Goal: Information Seeking & Learning: Learn about a topic

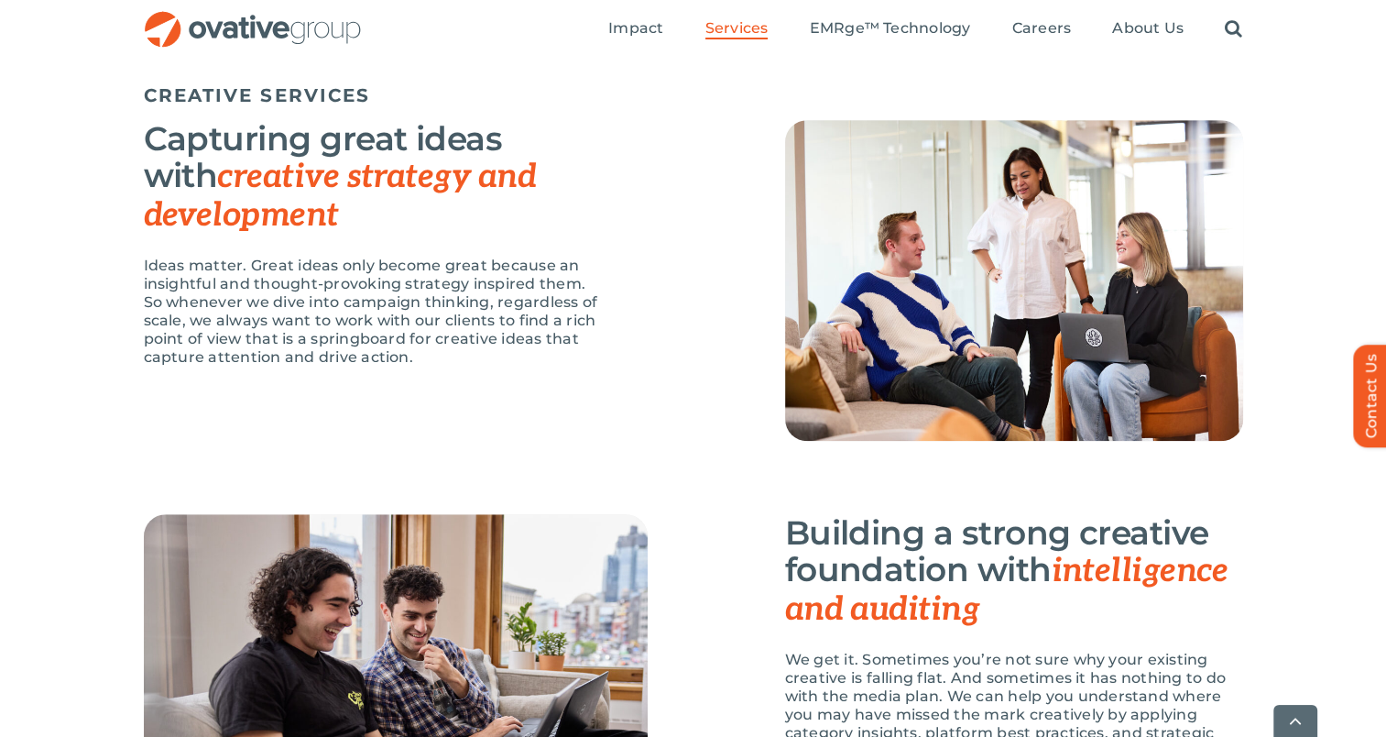
scroll to position [1558, 0]
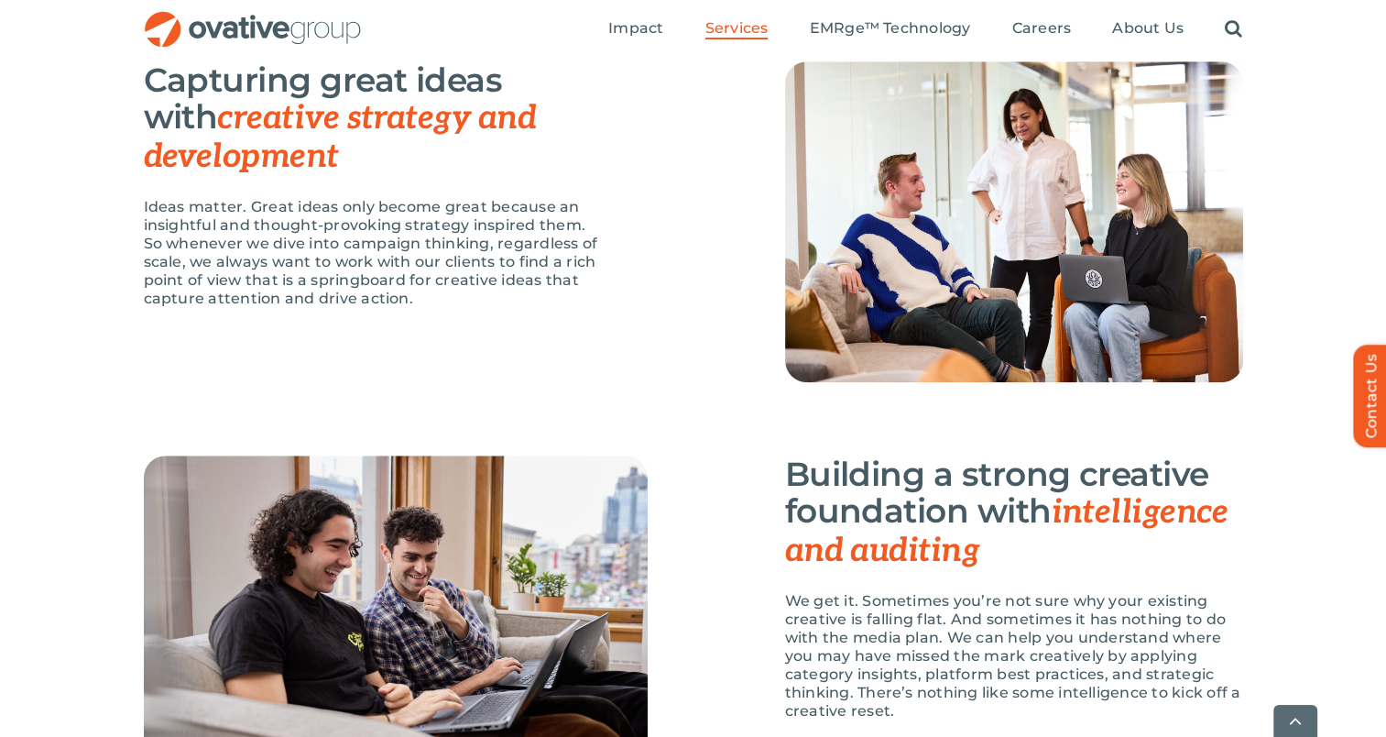
click at [1048, 40] on ul "Impact Expert Insights Case Studies Awards & Press Services Media Measurement C…" at bounding box center [925, 29] width 634 height 59
click at [887, 31] on span "EMRge™ Technology" at bounding box center [889, 28] width 161 height 18
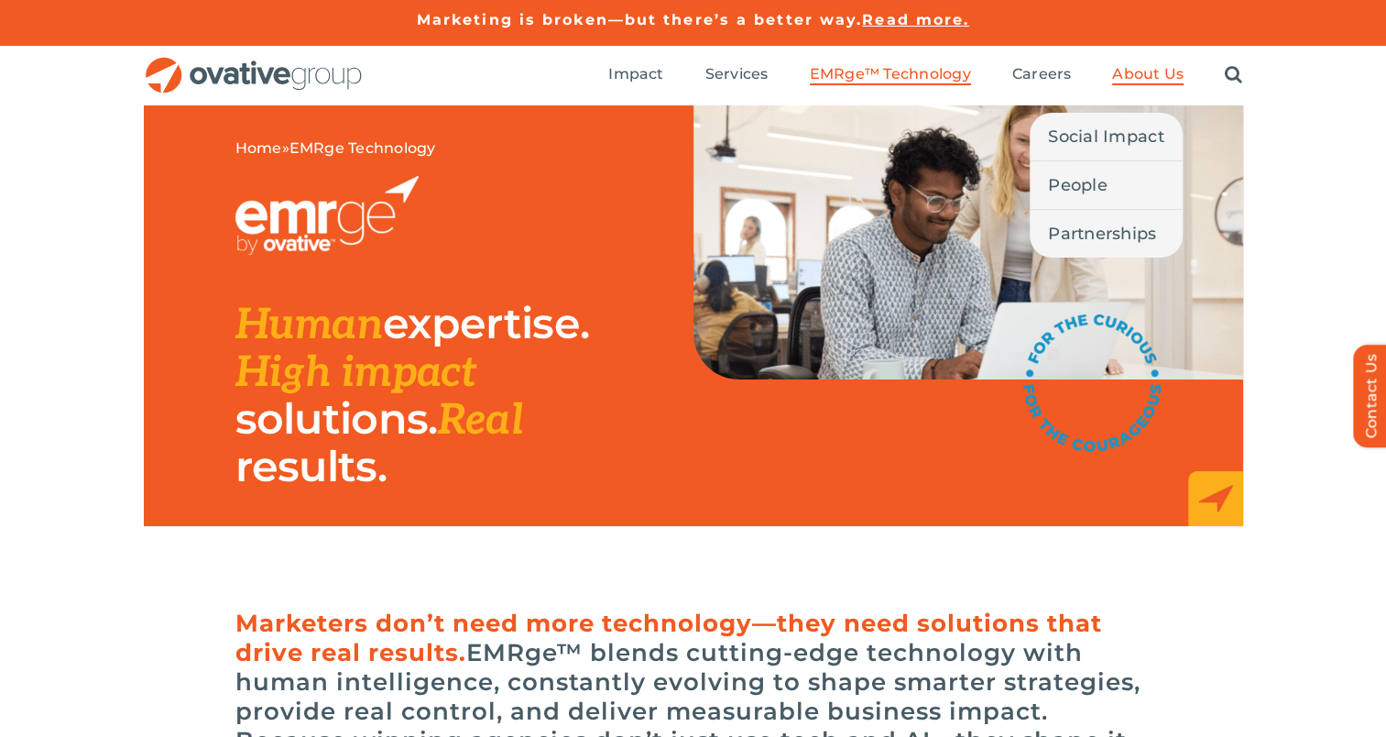
click at [1162, 74] on span "About Us" at bounding box center [1147, 74] width 71 height 18
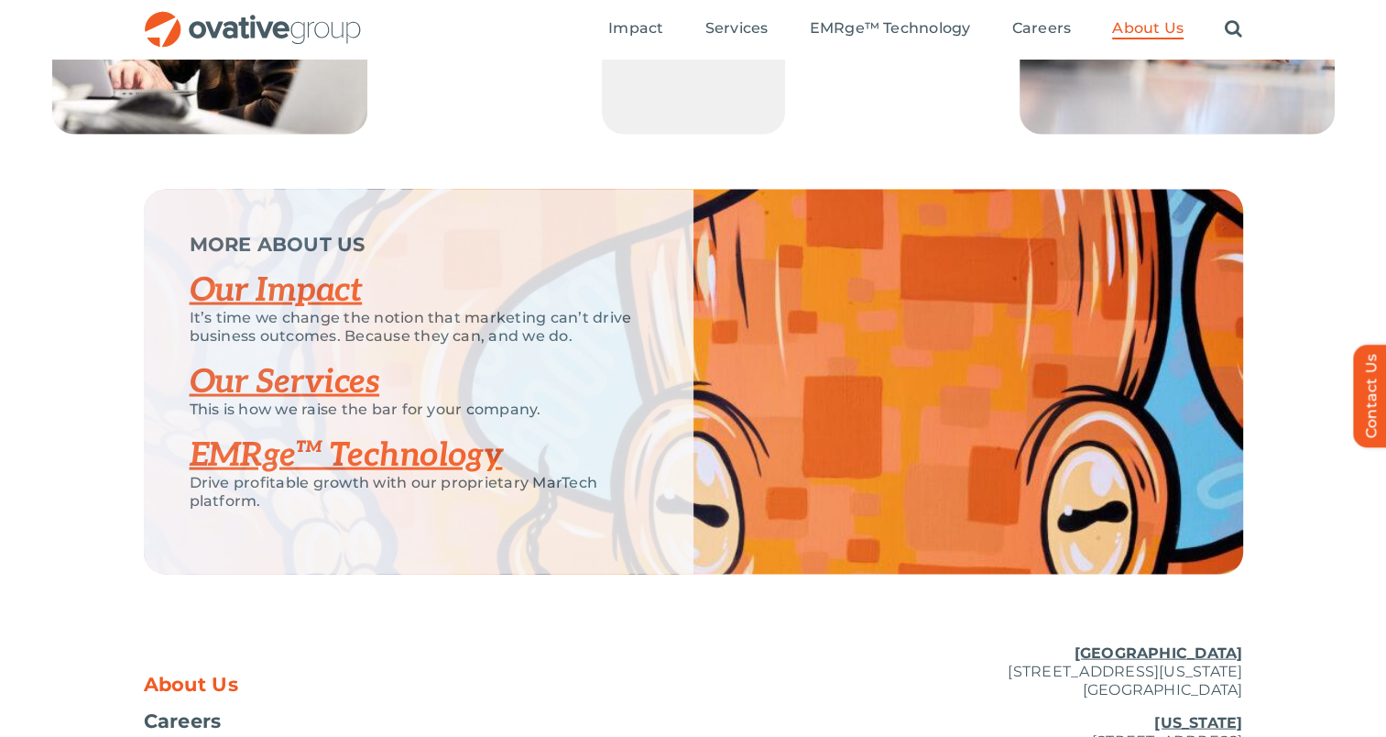
scroll to position [3685, 0]
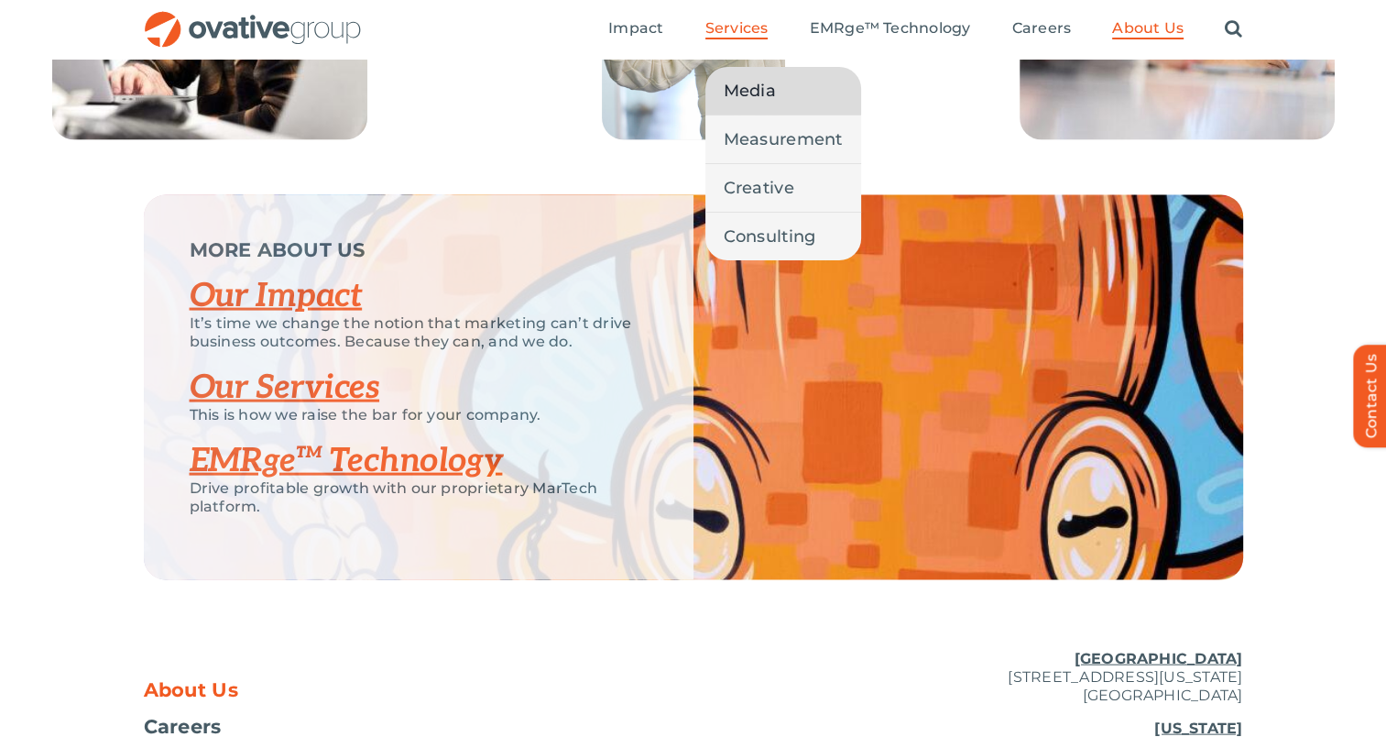
click at [727, 92] on span "Media" at bounding box center [750, 91] width 52 height 26
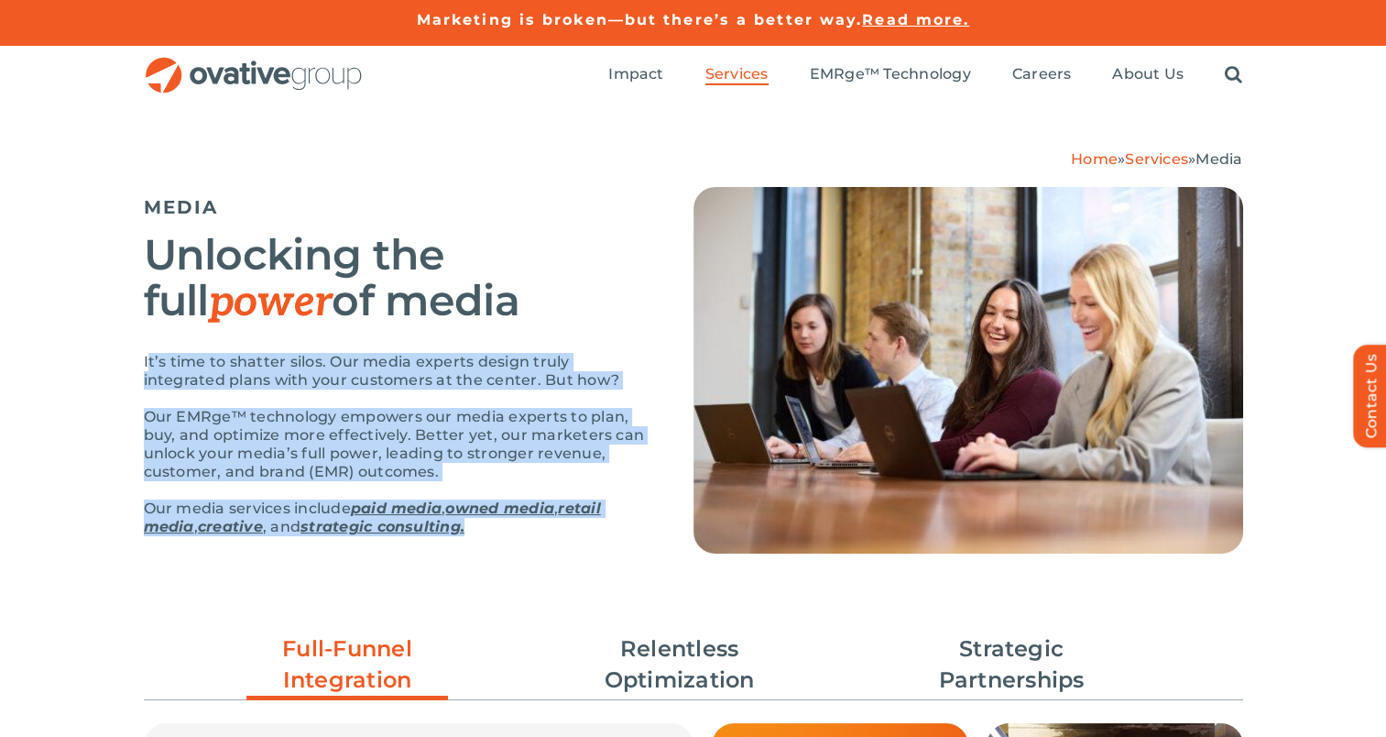
drag, startPoint x: 146, startPoint y: 359, endPoint x: 525, endPoint y: 527, distance: 414.8
click at [525, 527] on div "It’s time to shatter silos. Our media experts design truly integrated plans wit…" at bounding box center [396, 454] width 504 height 202
copy div "t’s time to shatter silos. Our media experts design truly integrated plans with…"
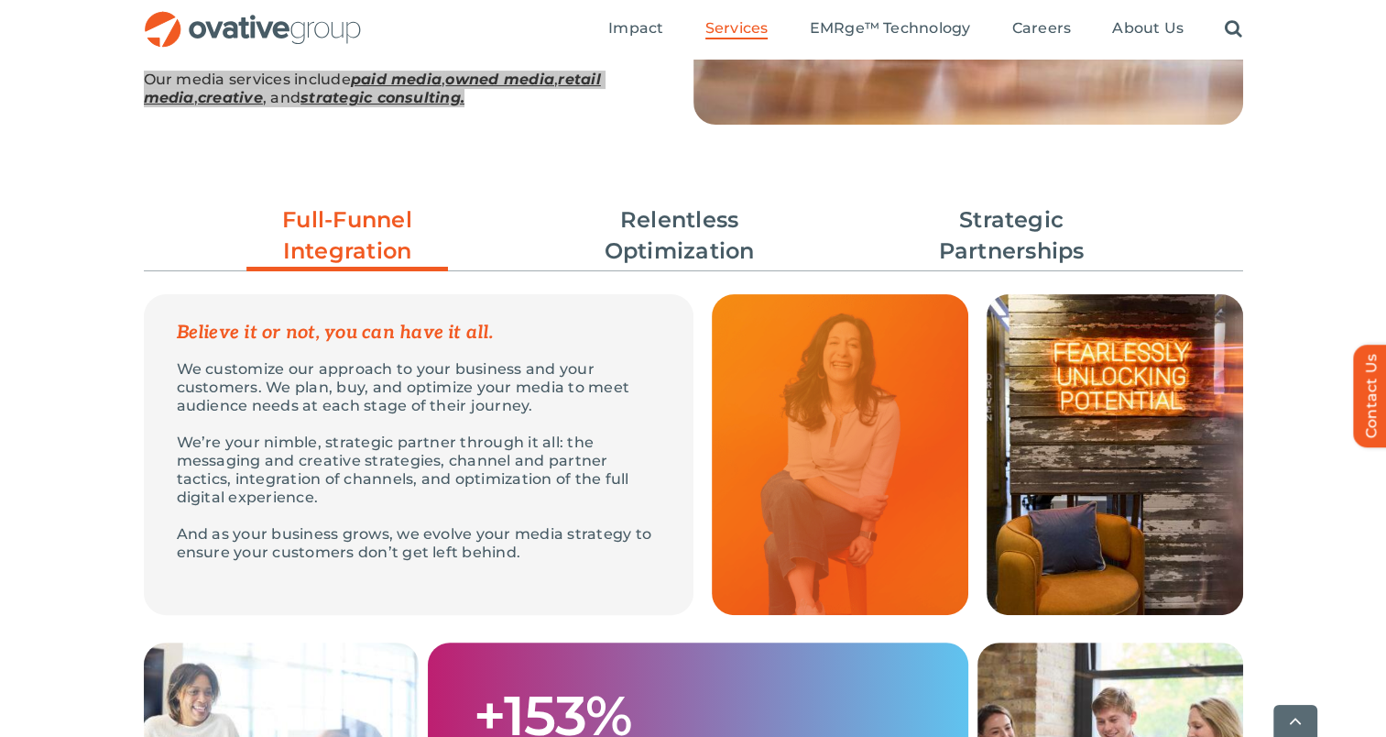
scroll to position [458, 0]
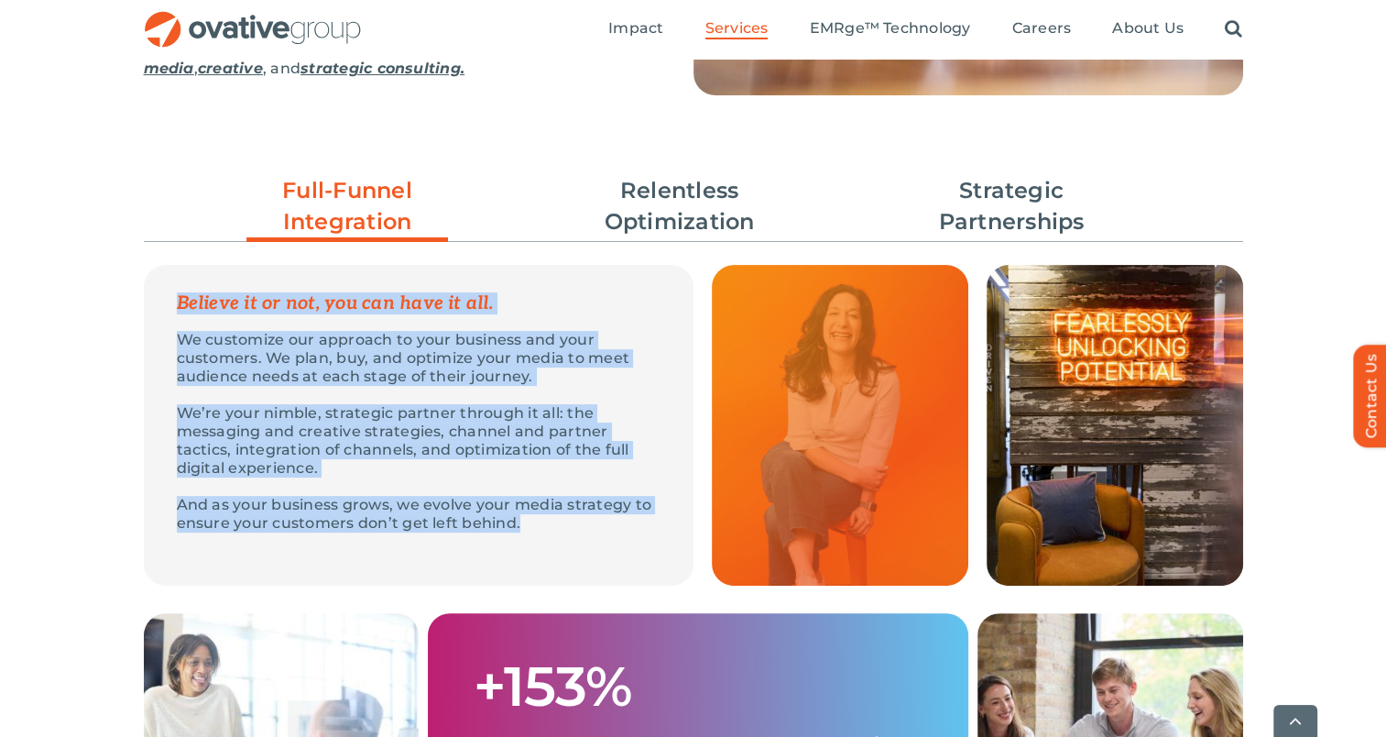
drag, startPoint x: 178, startPoint y: 304, endPoint x: 602, endPoint y: 524, distance: 477.9
click at [602, 524] on div "Believe it or not, you can have it all. We customize our approach to your busin…" at bounding box center [419, 425] width 550 height 321
copy div "Believe it or not, you can have it all. We customize our approach to your busin…"
click at [727, 192] on link "Relentless Optimization" at bounding box center [680, 206] width 202 height 62
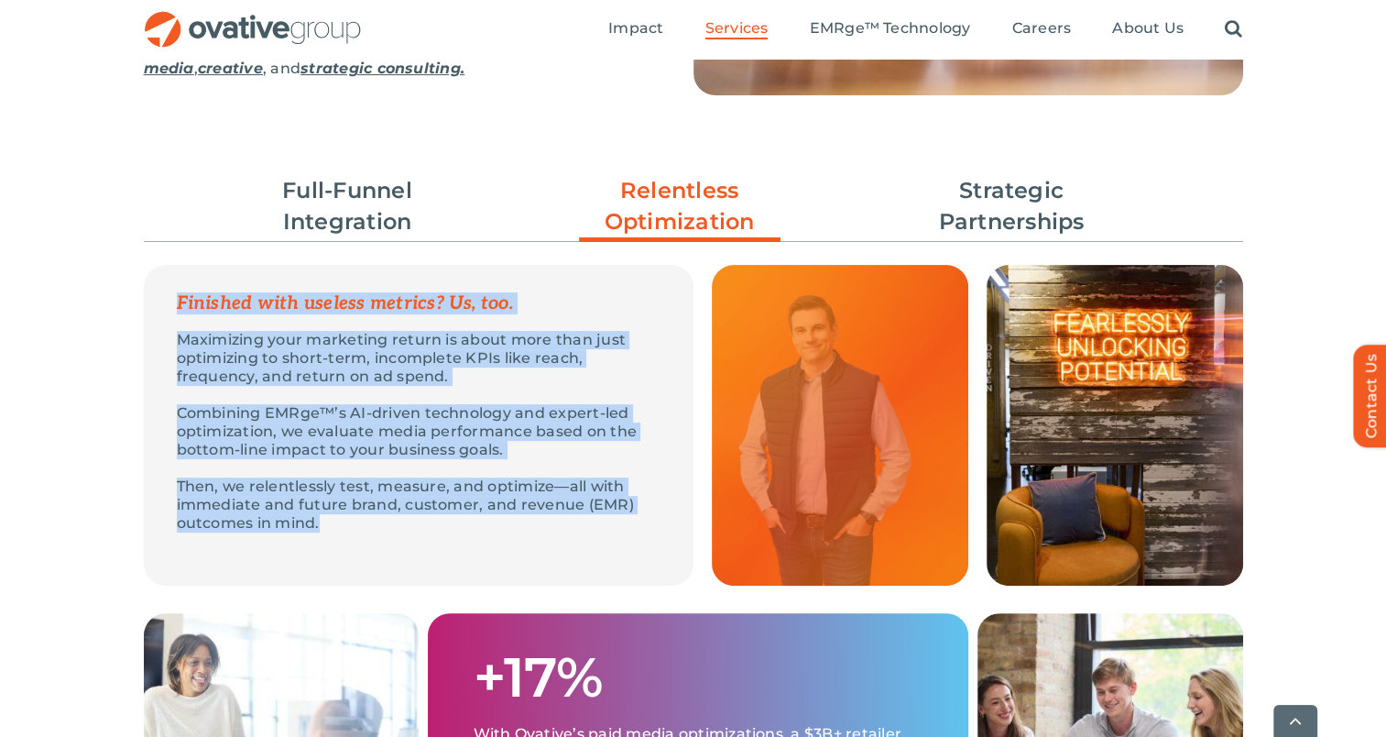
drag, startPoint x: 180, startPoint y: 304, endPoint x: 437, endPoint y: 532, distance: 344.0
click at [437, 532] on div "Finished with useless metrics? Us, too. Maximizing your marketing return is abo…" at bounding box center [419, 425] width 550 height 321
copy div "Finished with useless metrics? Us, too. Maximizing your marketing return is abo…"
click at [998, 216] on link "Strategic Partnerships" at bounding box center [1012, 206] width 202 height 62
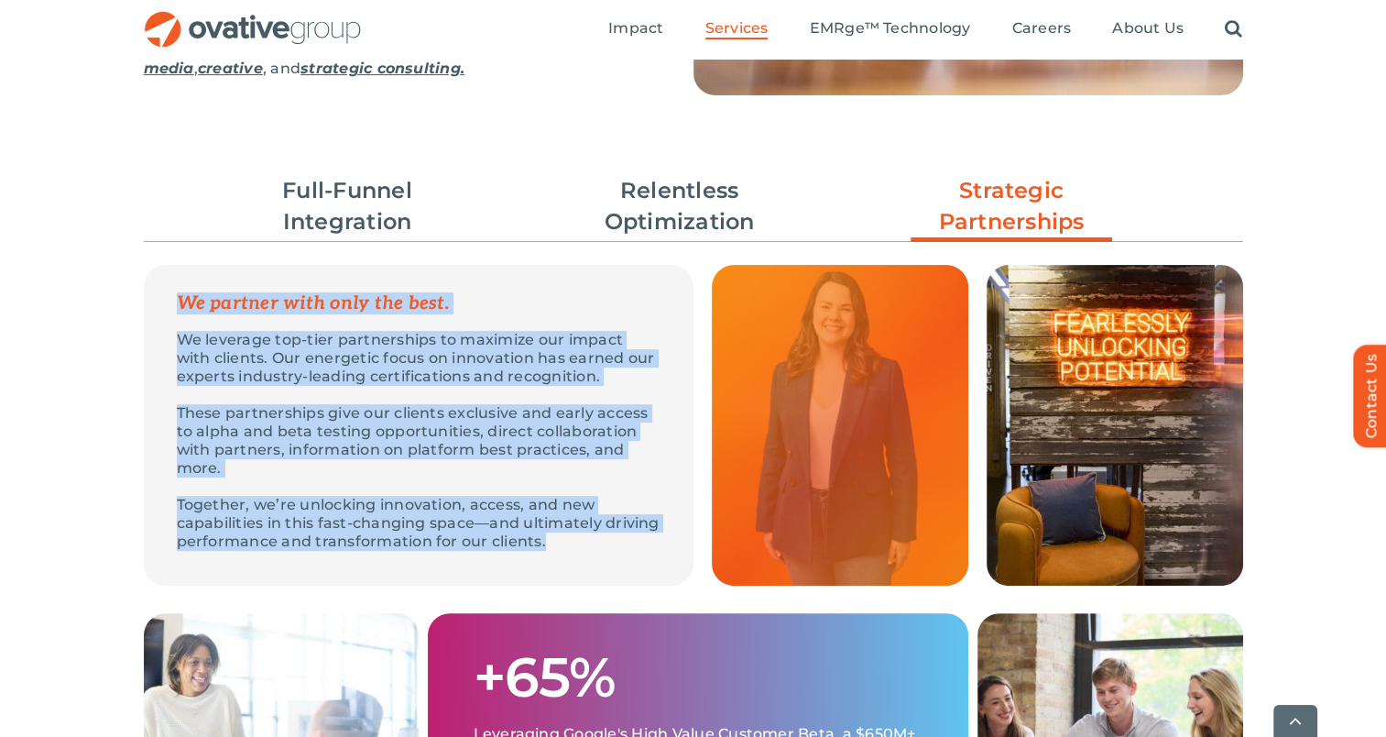
drag, startPoint x: 179, startPoint y: 304, endPoint x: 683, endPoint y: 568, distance: 568.9
click at [683, 568] on div "We partner with only the best. We leverage top-tier partnerships to maximize ou…" at bounding box center [419, 425] width 550 height 321
copy div "We partner with only the best. We leverage top-tier partnerships to maximize ou…"
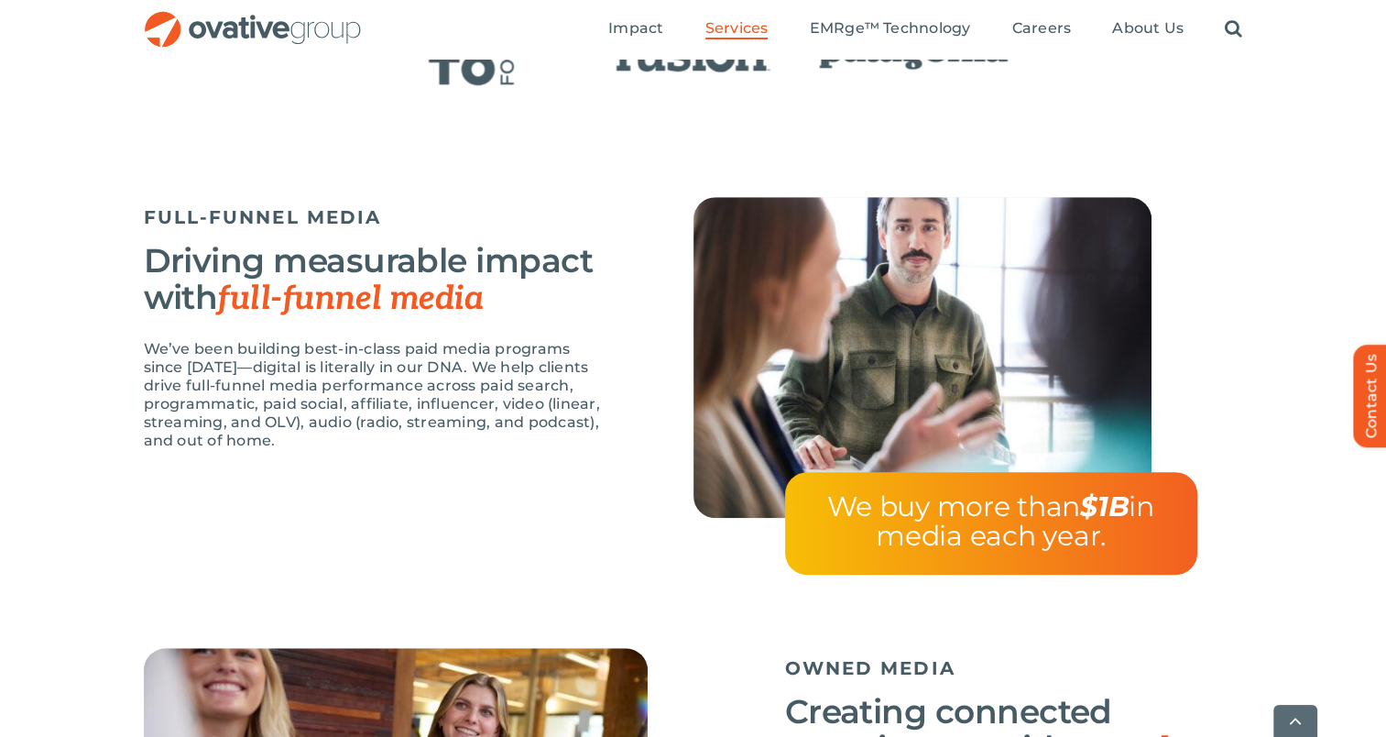
scroll to position [1466, 0]
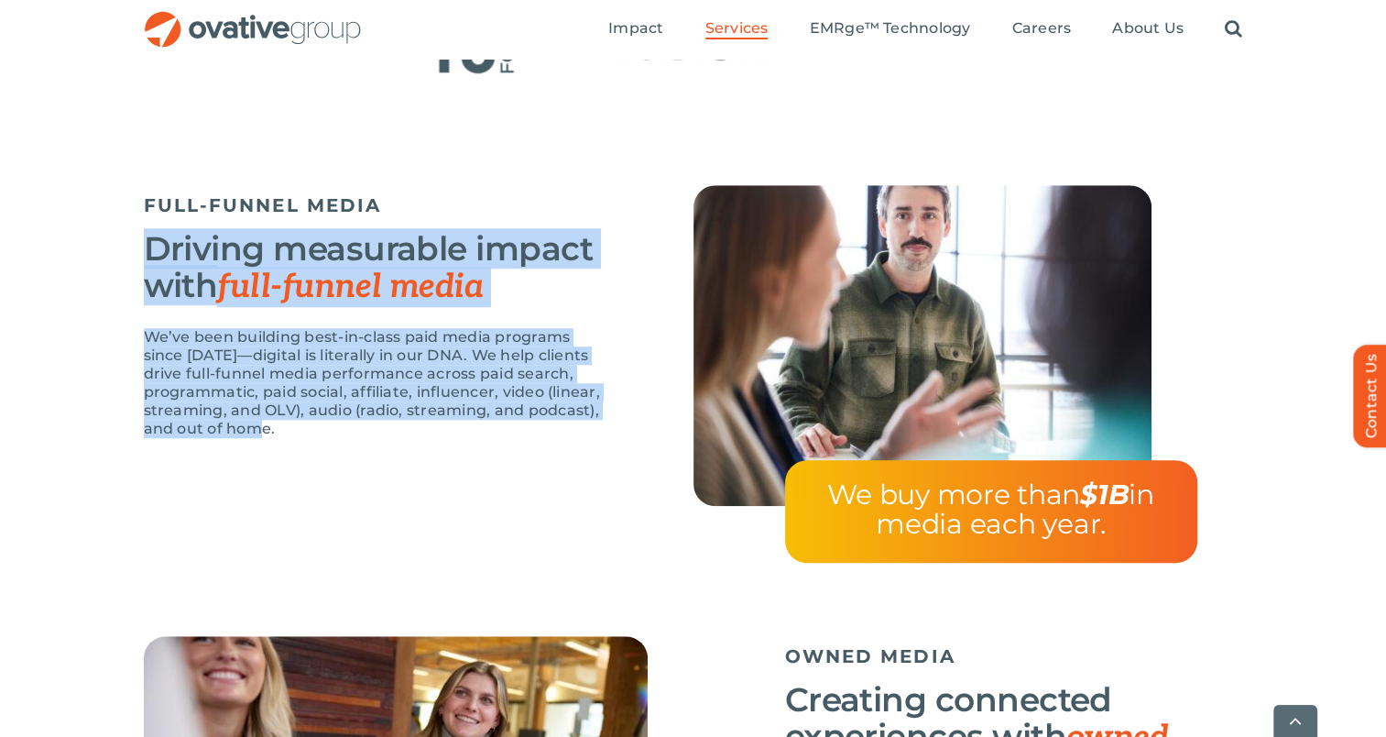
drag, startPoint x: 141, startPoint y: 252, endPoint x: 400, endPoint y: 430, distance: 313.6
click at [400, 430] on div "FULL-FUNNEL MEDIA Driving measurable impact with full-funnel media We’ve been b…" at bounding box center [693, 410] width 1386 height 451
copy div "Driving measurable impact with full-funnel media We’ve been building best-in-cl…"
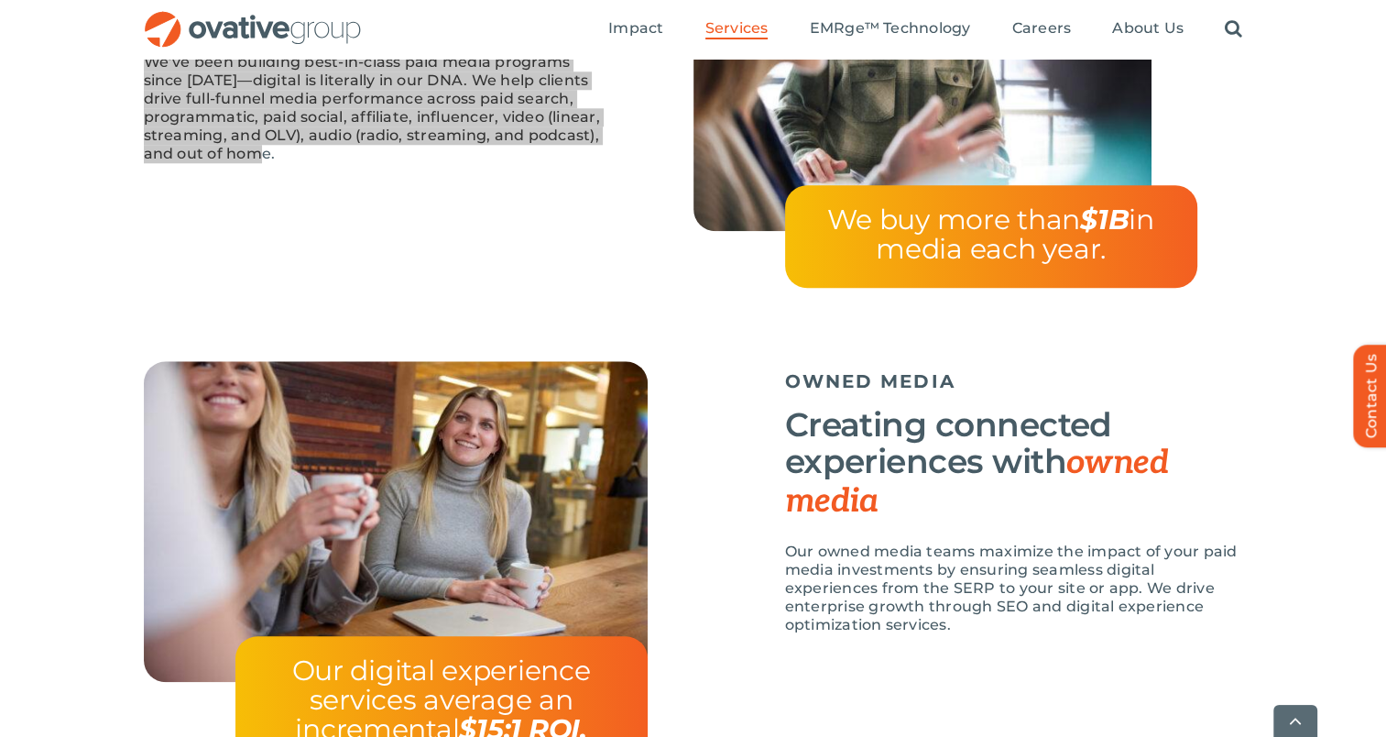
scroll to position [1833, 0]
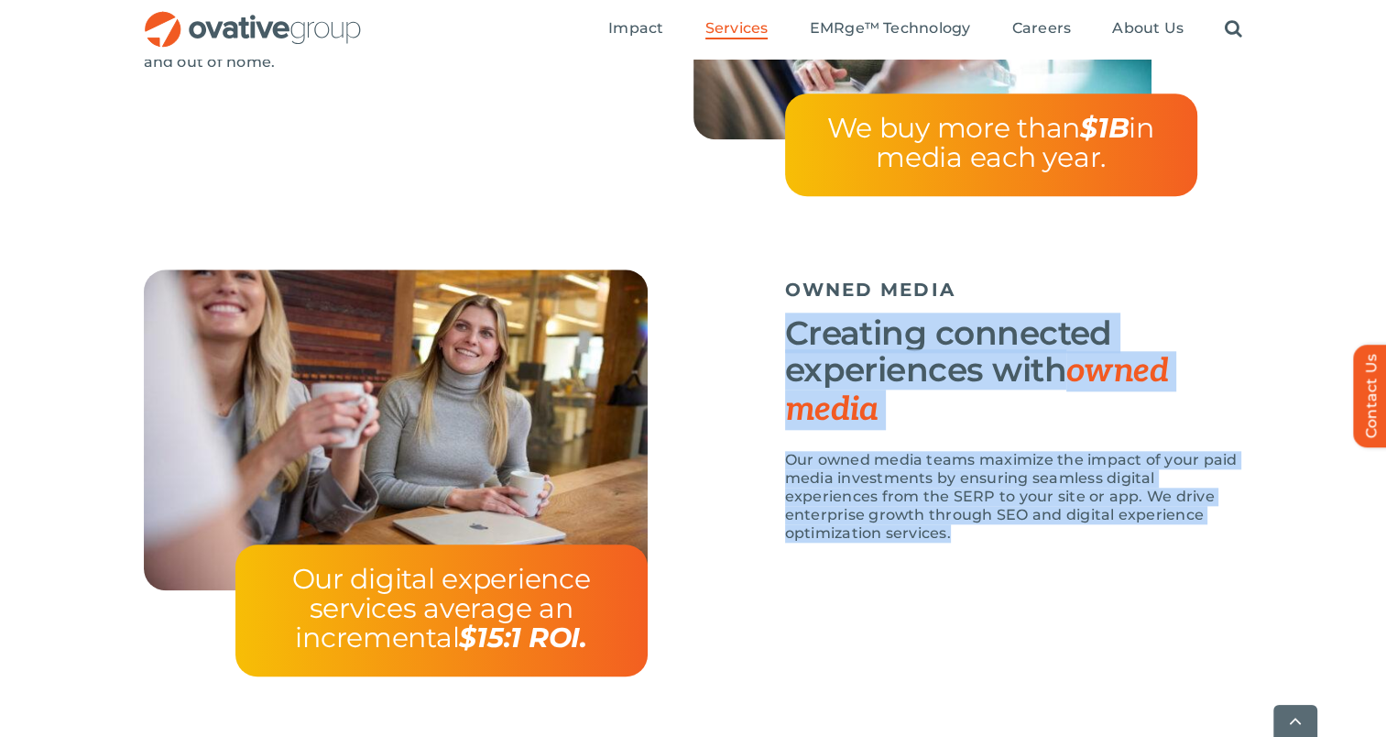
drag, startPoint x: 829, startPoint y: 377, endPoint x: 979, endPoint y: 541, distance: 221.8
click at [979, 541] on div "OWNED MEDIA Creating connected experiences with owned media Our owned media tea…" at bounding box center [1014, 414] width 458 height 291
copy div "Creating connected experiences with owned media Our owned media teams maximize …"
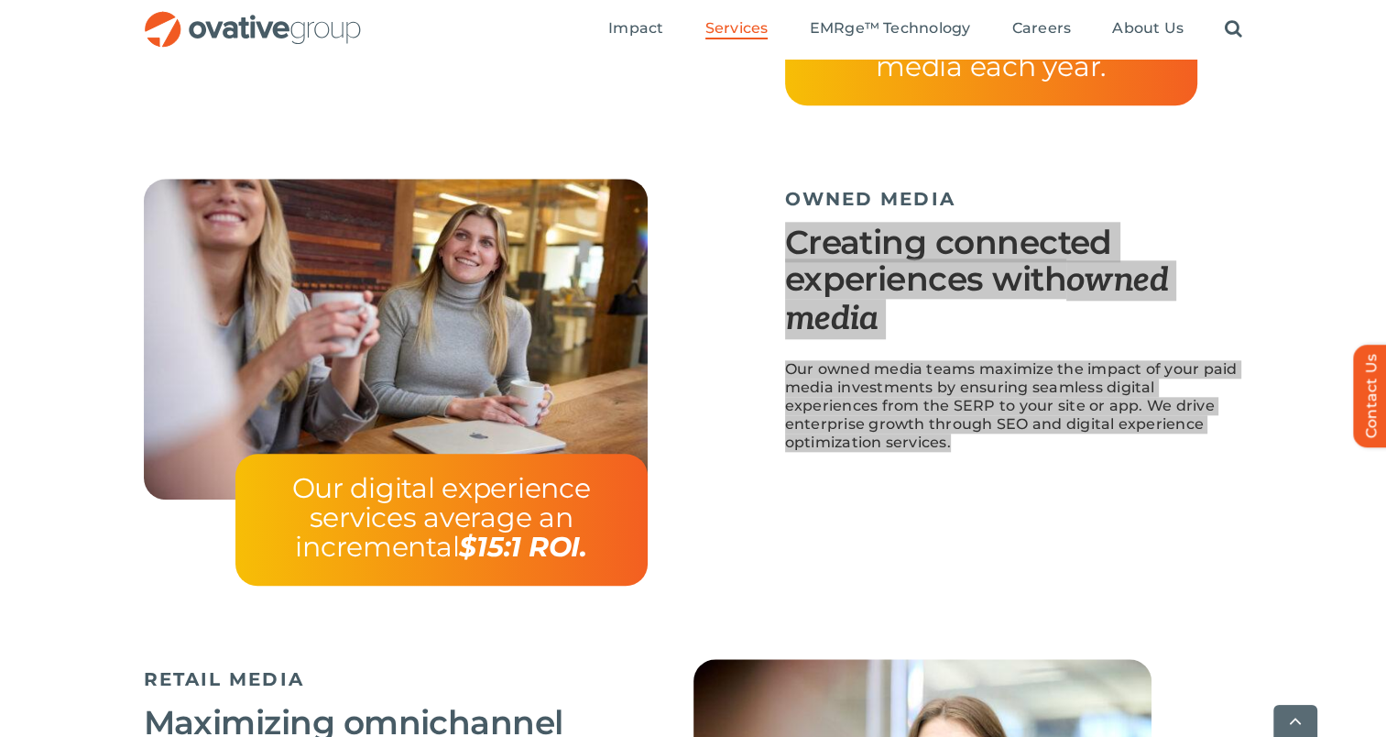
scroll to position [2199, 0]
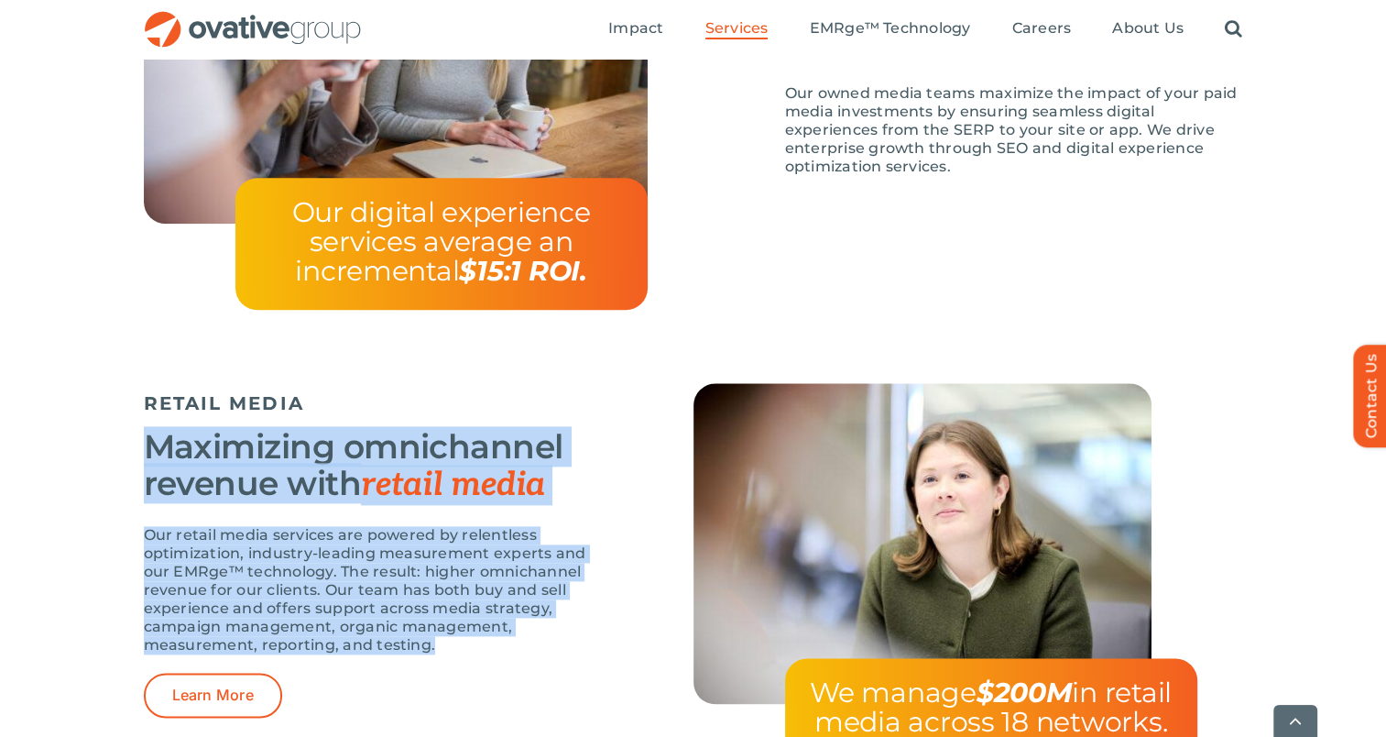
drag, startPoint x: 143, startPoint y: 443, endPoint x: 474, endPoint y: 646, distance: 387.9
click at [474, 646] on div "RETAIL MEDIA Maximizing omnichannel revenue with retail media Our retail media …" at bounding box center [373, 550] width 458 height 334
copy div "Maximizing omnichannel revenue with retail media Our retail media services are …"
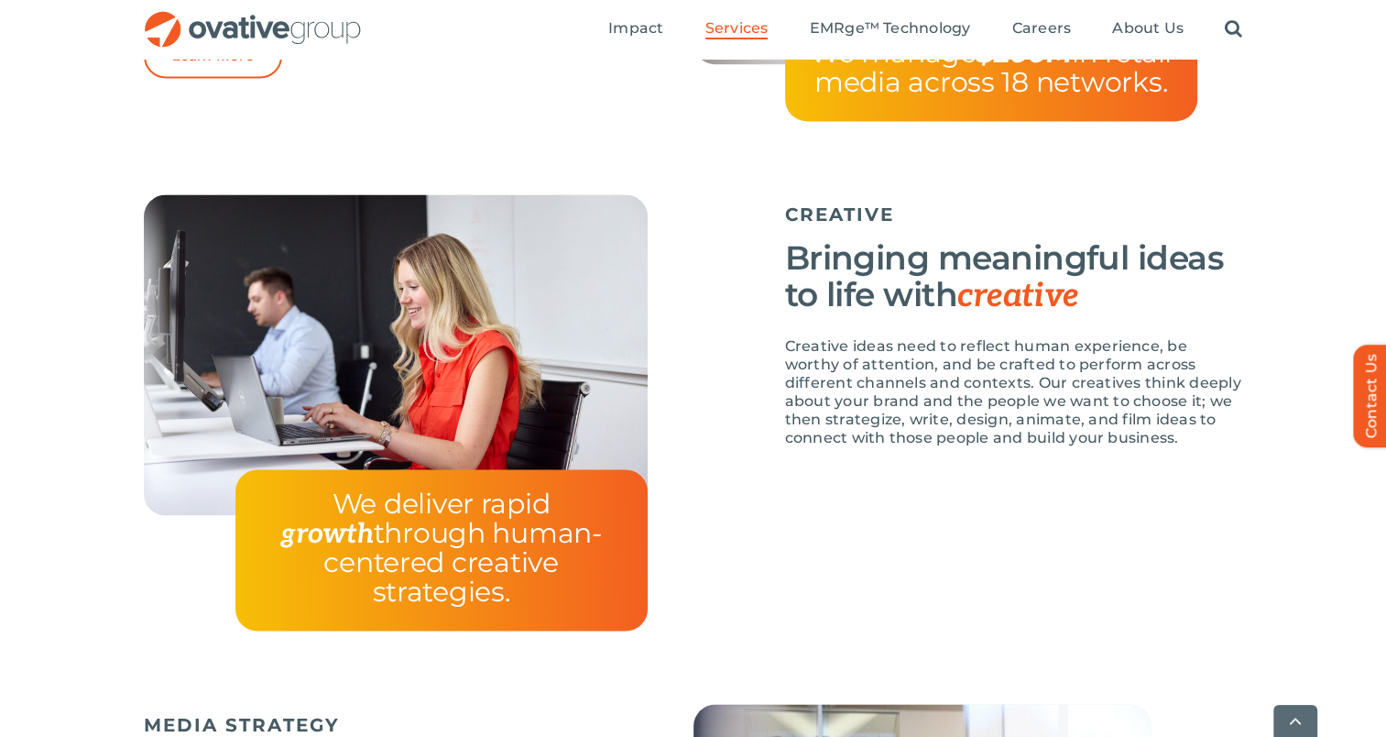
scroll to position [2841, 0]
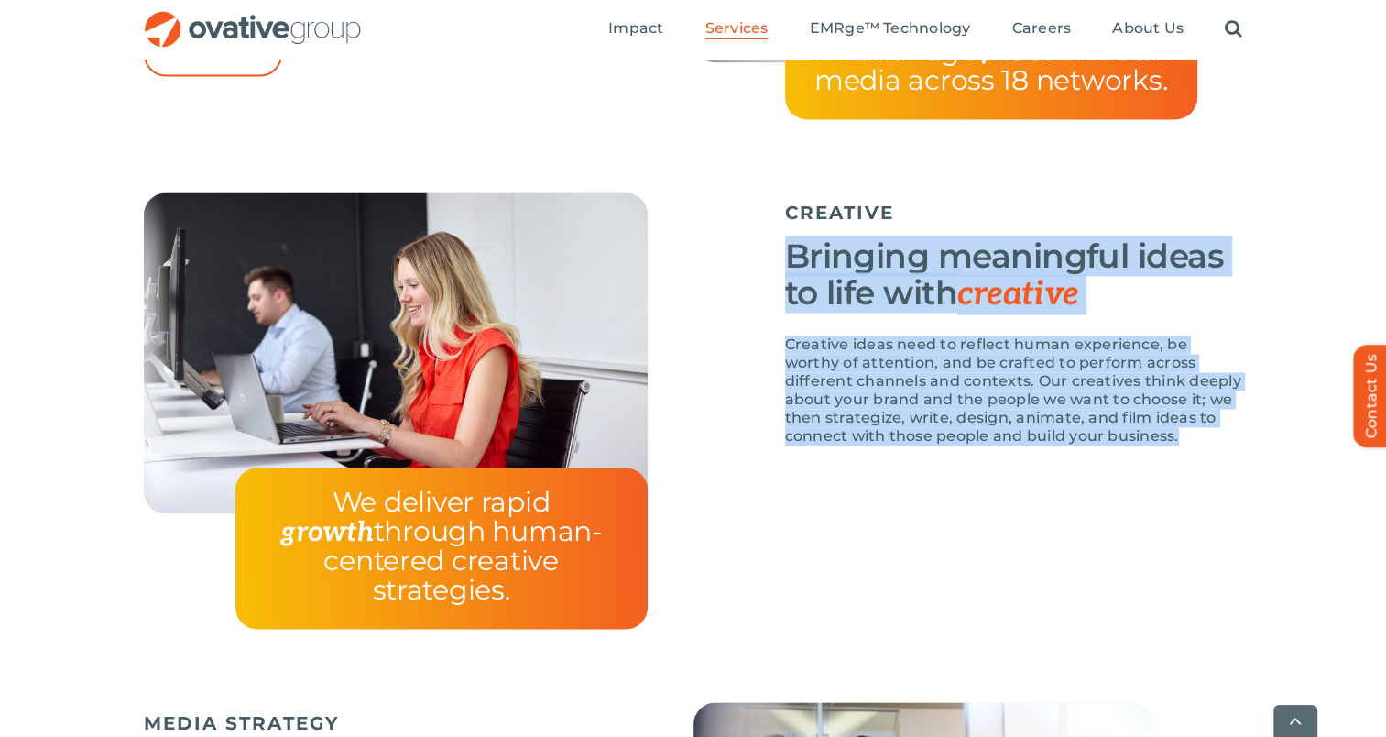
drag, startPoint x: 783, startPoint y: 301, endPoint x: 1157, endPoint y: 467, distance: 409.8
click at [1157, 464] on div "CREATIVE Bringing meaningful ideas to life with creative Creative ideas need to…" at bounding box center [969, 327] width 550 height 271
copy div "Bringing meaningful ideas to life with creative Creative ideas need to reflect …"
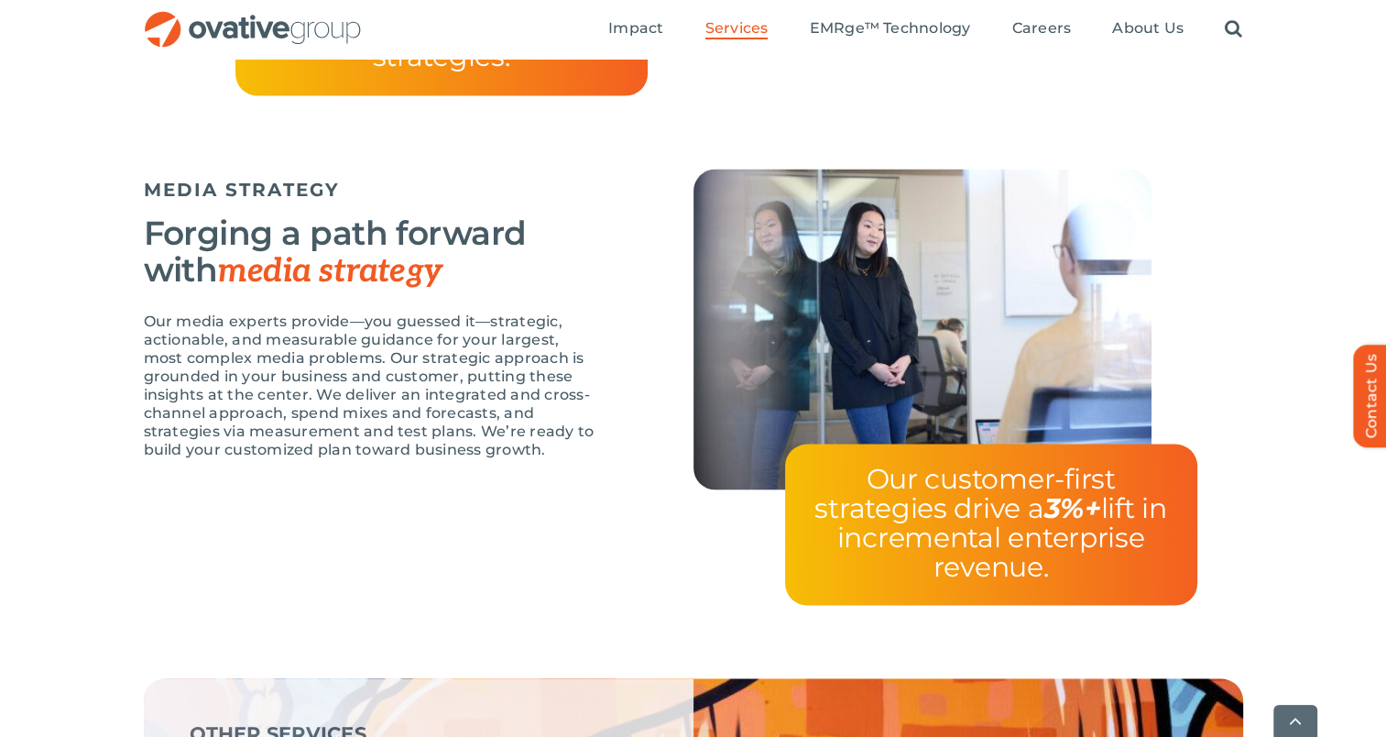
scroll to position [3390, 0]
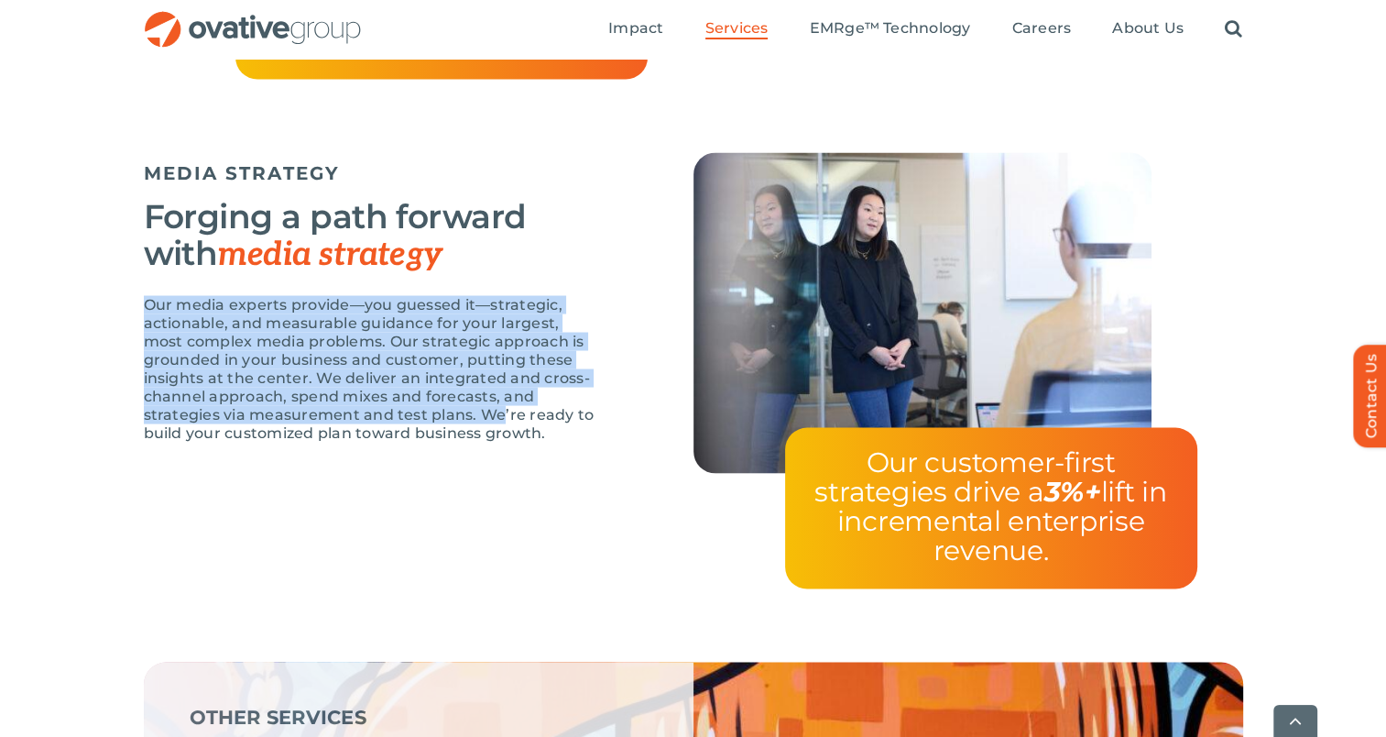
drag, startPoint x: 146, startPoint y: 316, endPoint x: 489, endPoint y: 427, distance: 361.1
click at [489, 427] on div "MEDIA STRATEGY Forging a path forward with media strategy Our media experts pro…" at bounding box center [693, 406] width 1386 height 509
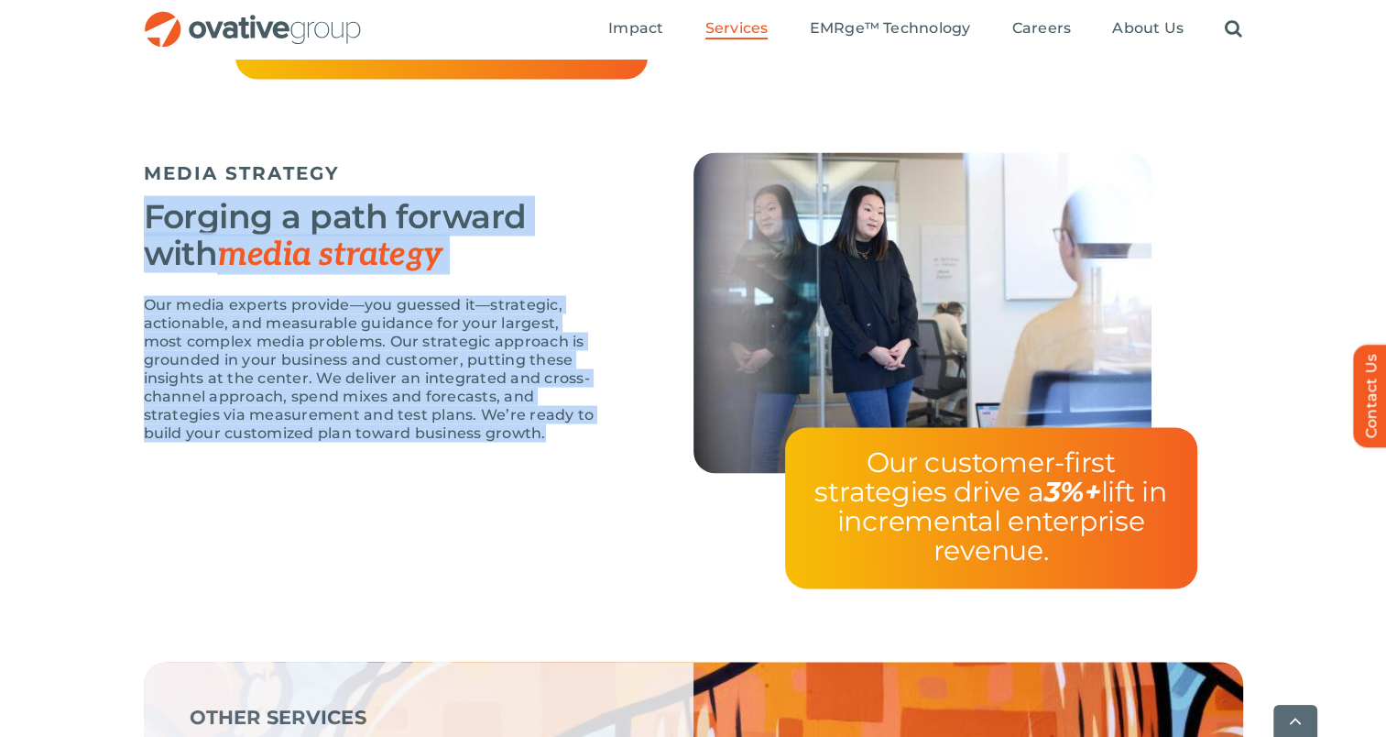
drag, startPoint x: 153, startPoint y: 229, endPoint x: 610, endPoint y: 433, distance: 500.5
click at [610, 433] on div "MEDIA STRATEGY Forging a path forward with media strategy Our media experts pro…" at bounding box center [419, 306] width 550 height 308
copy div "Forging a path forward with media strategy Our media experts provide—you guesse…"
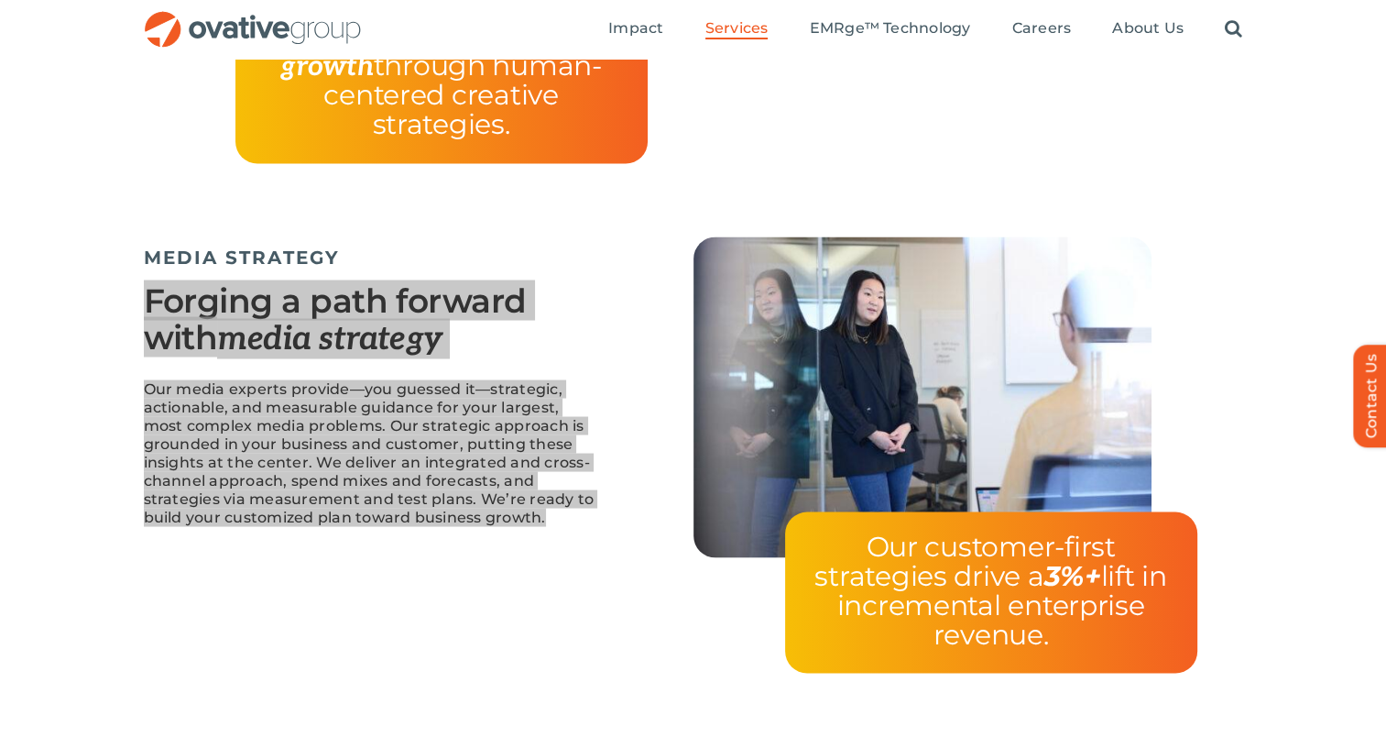
scroll to position [3279, 0]
